Goal: Transaction & Acquisition: Purchase product/service

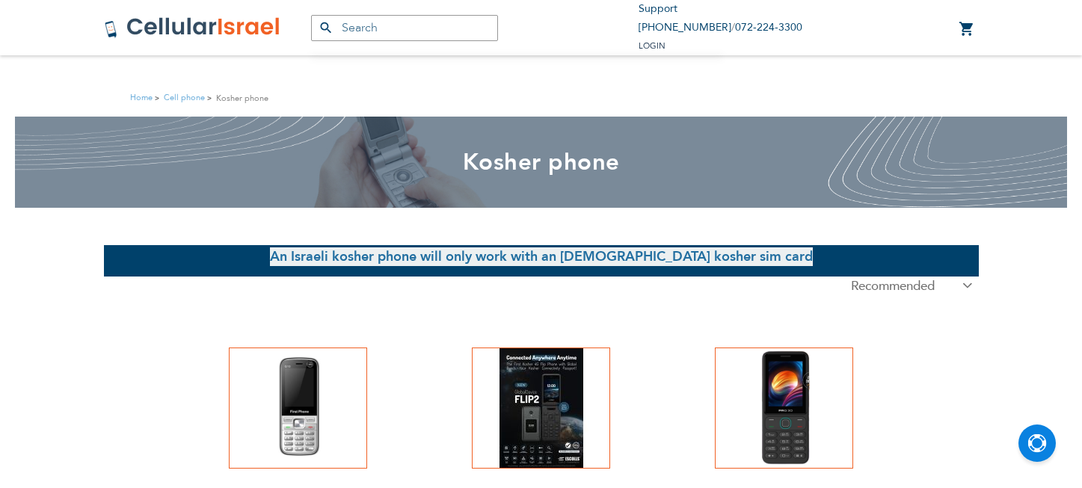
scroll to position [233, 0]
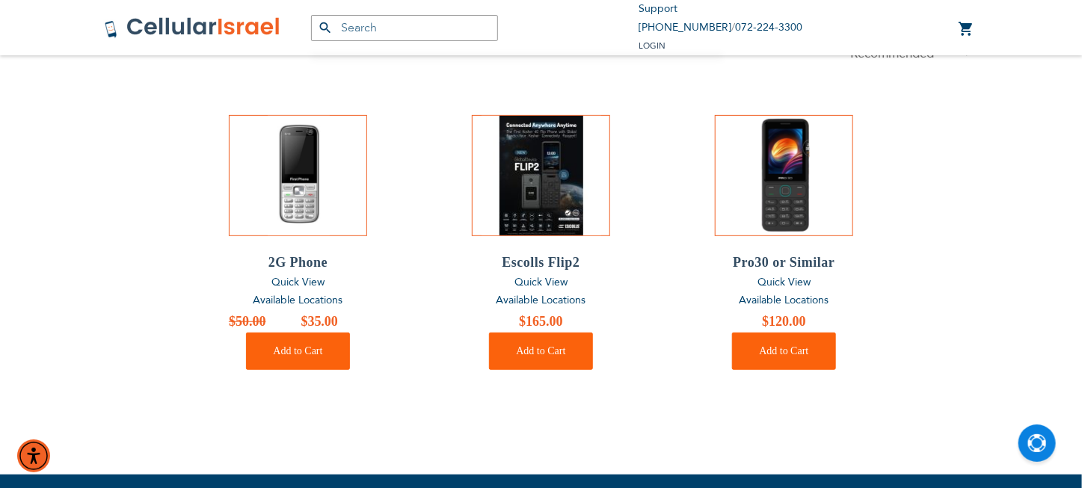
click at [547, 303] on span "Available Locations" at bounding box center [542, 300] width 90 height 14
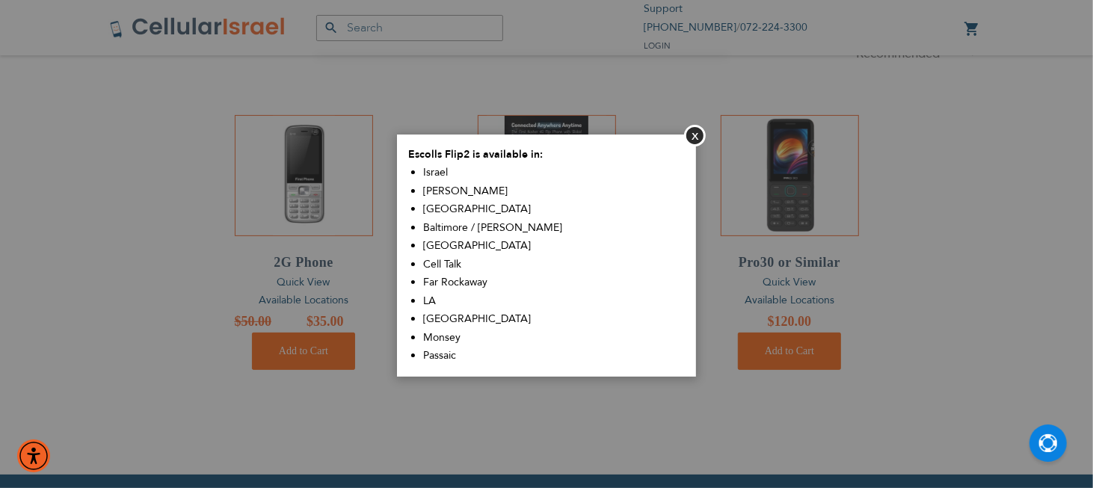
click at [547, 303] on aside "Close Escolls Flip2 is available in: [GEOGRAPHIC_DATA] Sim Shalom [GEOGRAPHIC_D…" at bounding box center [546, 244] width 1093 height 488
click at [695, 135] on button "Close" at bounding box center [695, 136] width 22 height 22
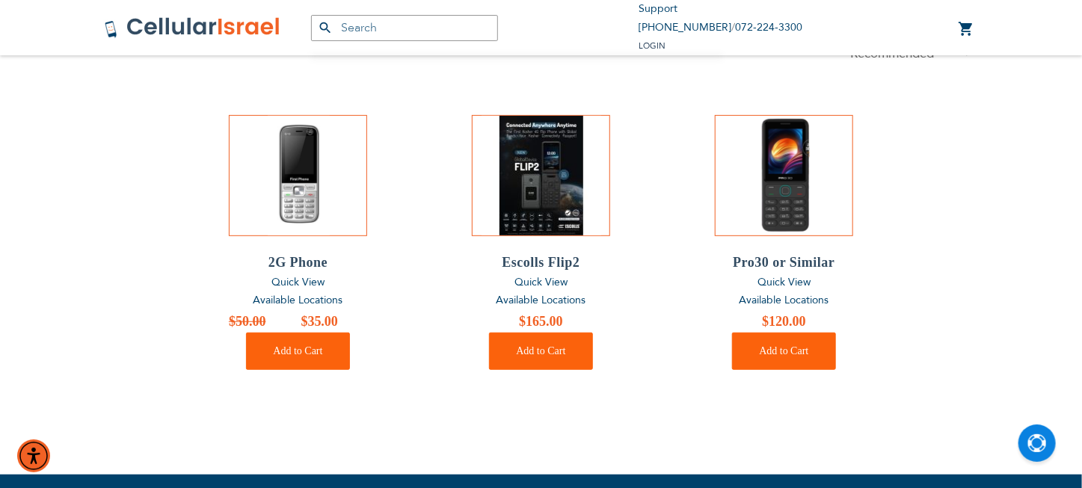
scroll to position [457, 0]
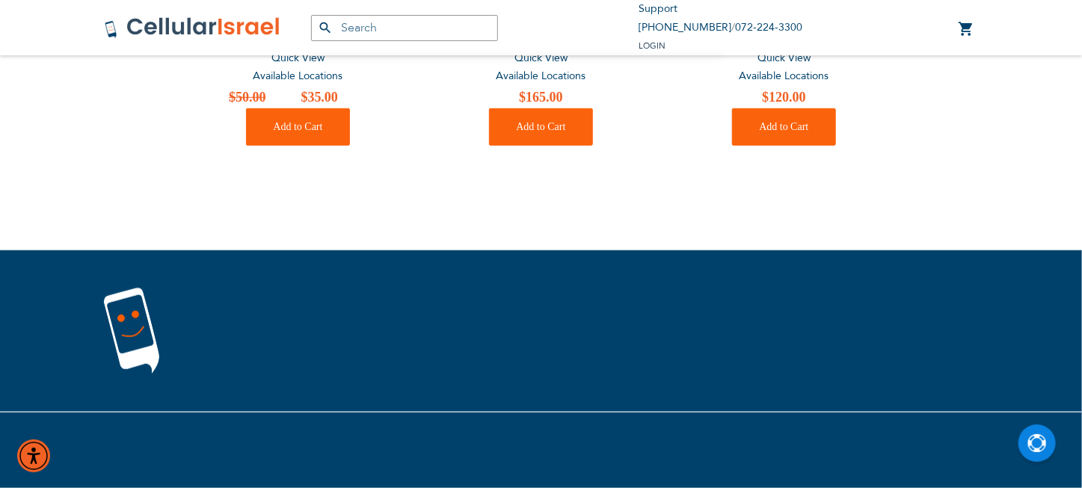
drag, startPoint x: 1068, startPoint y: 420, endPoint x: 1019, endPoint y: 422, distance: 48.7
click at [1067, 420] on div at bounding box center [541, 450] width 1082 height 76
drag, startPoint x: 1019, startPoint y: 422, endPoint x: 1001, endPoint y: 405, distance: 24.9
click at [1007, 408] on div at bounding box center [541, 370] width 1082 height 238
drag, startPoint x: 1010, startPoint y: 399, endPoint x: 1011, endPoint y: 383, distance: 15.7
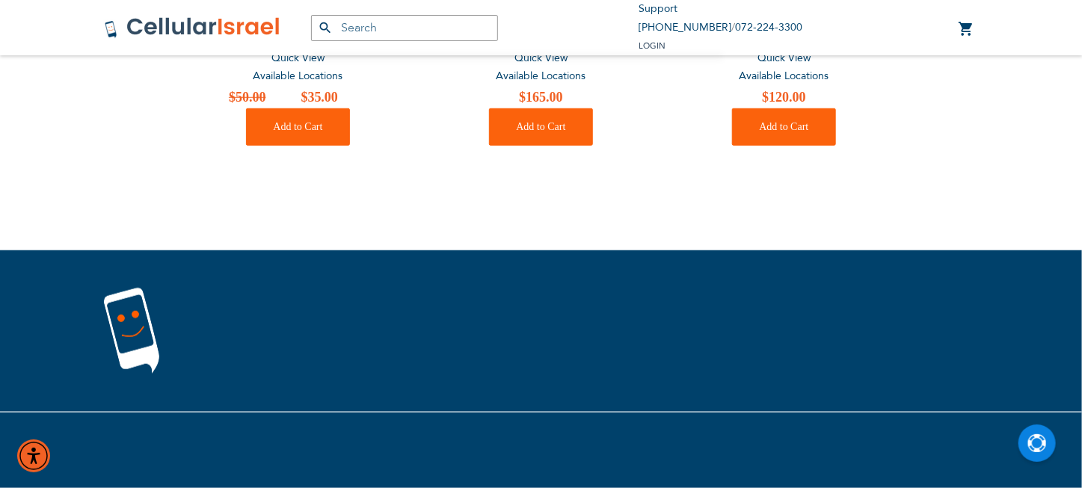
click at [1011, 383] on div at bounding box center [541, 332] width 1082 height 162
drag, startPoint x: 1012, startPoint y: 374, endPoint x: 1017, endPoint y: 382, distance: 9.8
click at [1016, 386] on div at bounding box center [541, 332] width 1082 height 162
drag, startPoint x: 1001, startPoint y: 366, endPoint x: 915, endPoint y: 324, distance: 95.7
click at [931, 332] on div at bounding box center [541, 332] width 1082 height 162
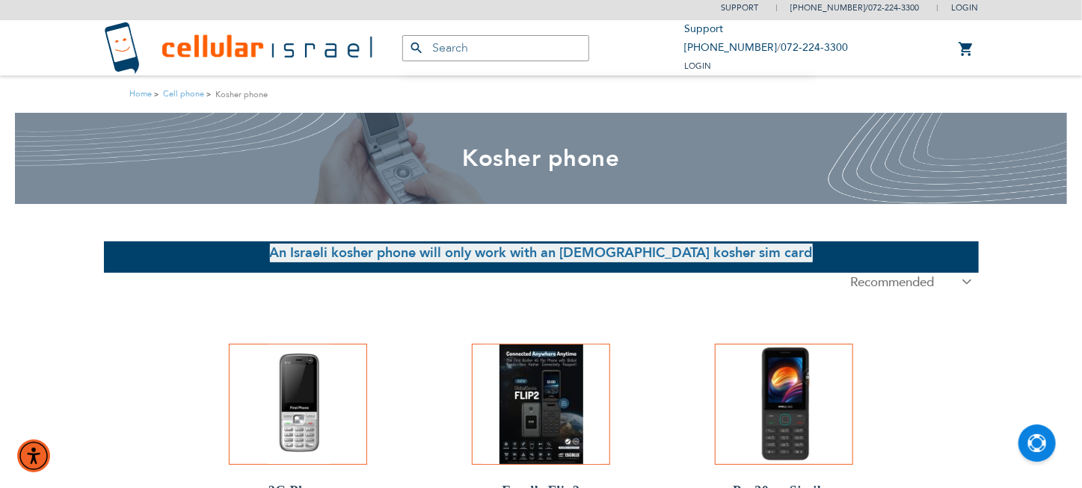
scroll to position [0, 0]
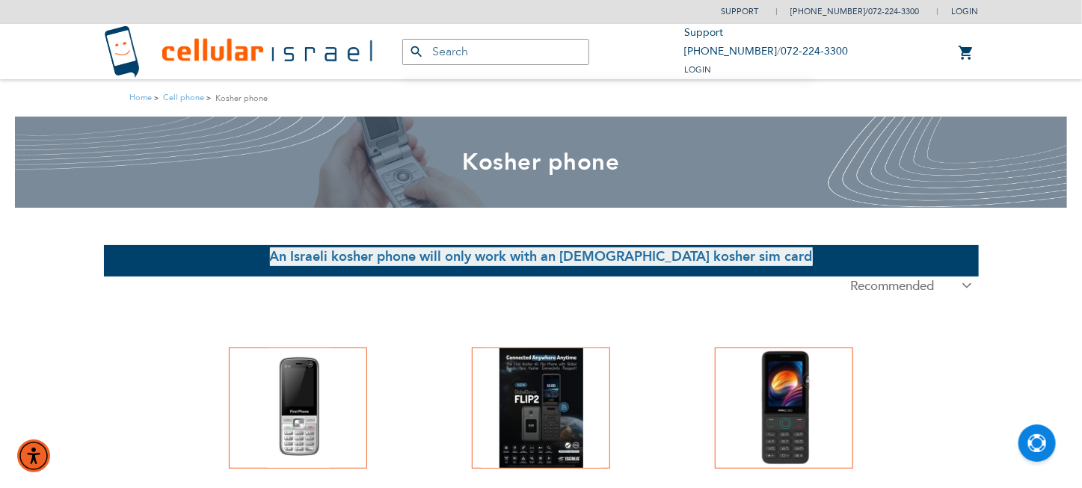
click at [550, 391] on img at bounding box center [542, 409] width 120 height 120
